Goal: Check status: Check status

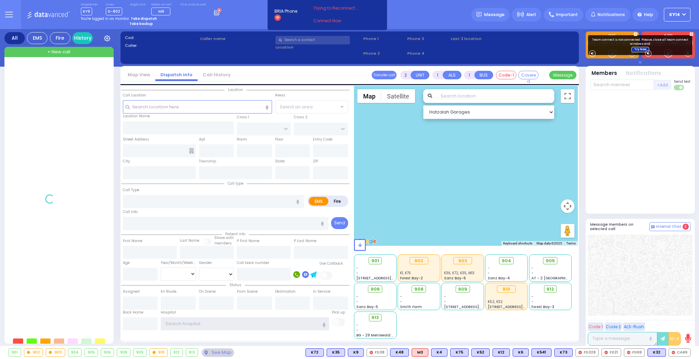
type input "ky14"
click at [644, 49] on link "Try Now" at bounding box center [641, 49] width 18 height 5
